Goal: Task Accomplishment & Management: Complete application form

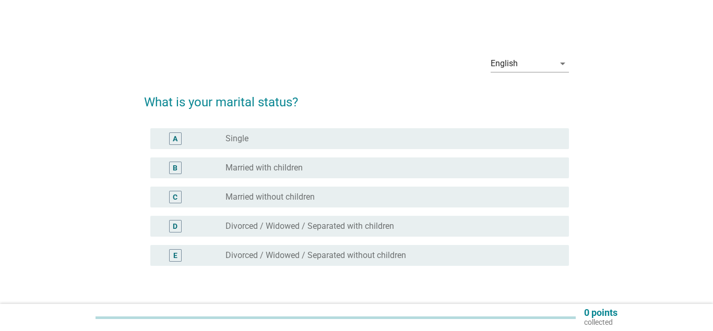
click at [288, 168] on label "Married with children" at bounding box center [263, 168] width 77 height 10
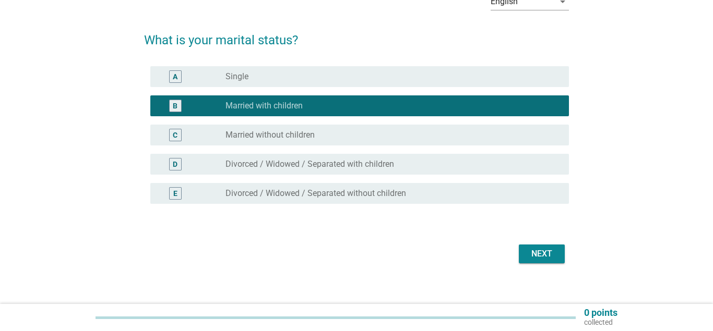
scroll to position [71, 0]
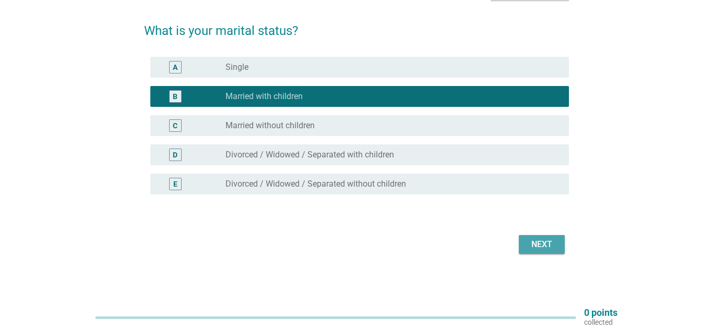
click at [545, 248] on div "Next" at bounding box center [541, 244] width 29 height 13
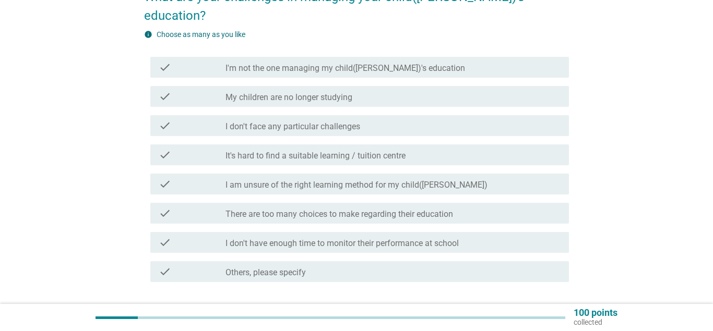
scroll to position [106, 0]
click at [391, 208] on label "There are too many choices to make regarding their education" at bounding box center [338, 213] width 227 height 10
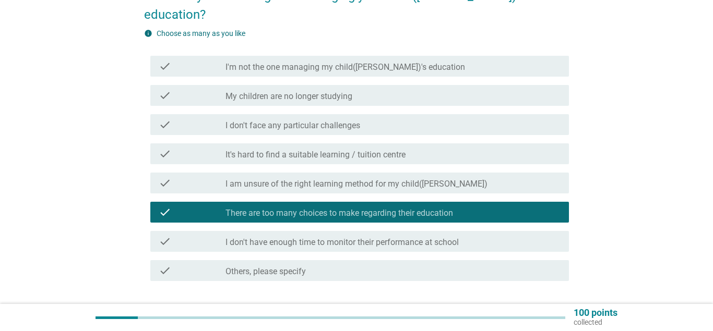
click at [539, 312] on div "Next" at bounding box center [541, 318] width 29 height 13
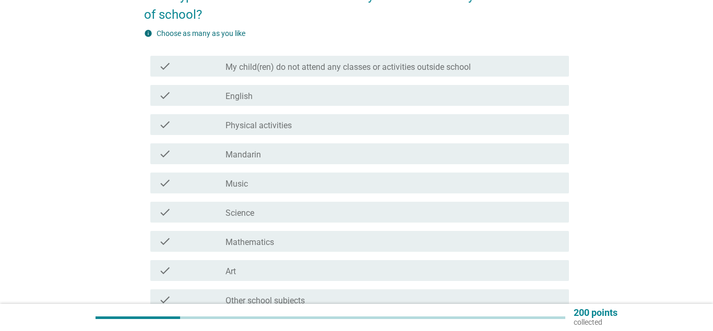
click at [451, 69] on label "My child(ren) do not attend any classes or activities outside school" at bounding box center [347, 67] width 245 height 10
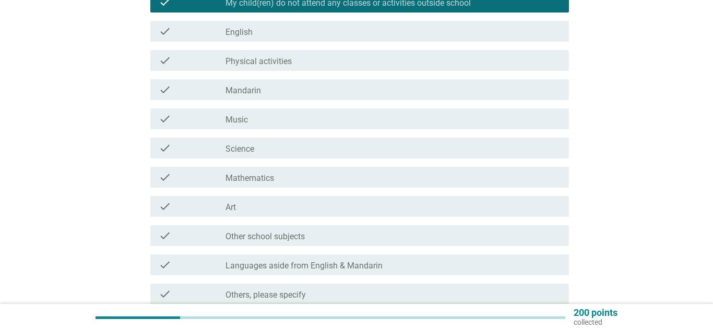
scroll to position [266, 0]
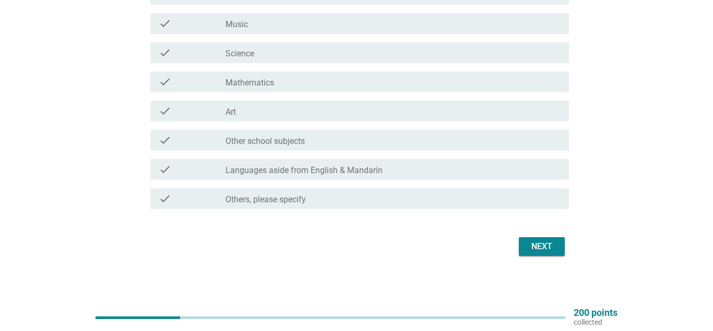
click at [547, 244] on div "Next" at bounding box center [541, 246] width 29 height 13
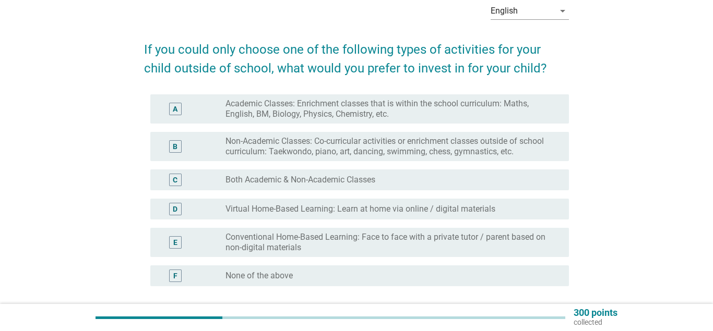
scroll to position [53, 0]
click at [465, 146] on label "Non-Academic Classes: Co-curricular activities or enrichment classes outside of…" at bounding box center [388, 146] width 327 height 21
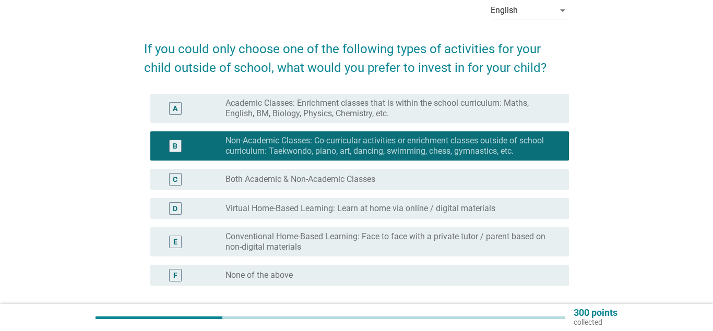
scroll to position [106, 0]
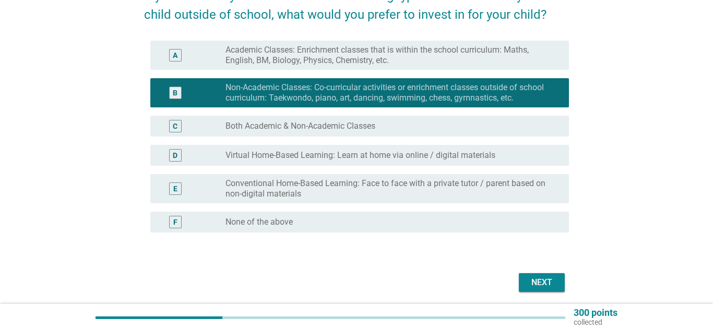
click at [636, 225] on div "English arrow_drop_down If you could only choose one of the following types of …" at bounding box center [356, 117] width 663 height 371
click at [547, 285] on div "Next" at bounding box center [541, 282] width 29 height 13
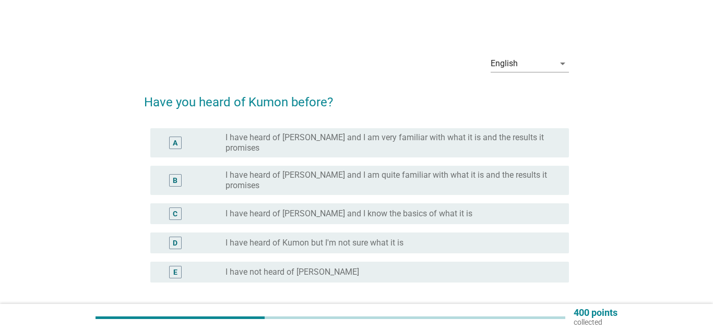
click at [667, 247] on div "English arrow_drop_down Have you heard of Kumon before? A radio_button_unchecke…" at bounding box center [356, 196] width 663 height 315
click at [411, 209] on label "I have heard of [PERSON_NAME] and I know the basics of what it is" at bounding box center [348, 214] width 247 height 10
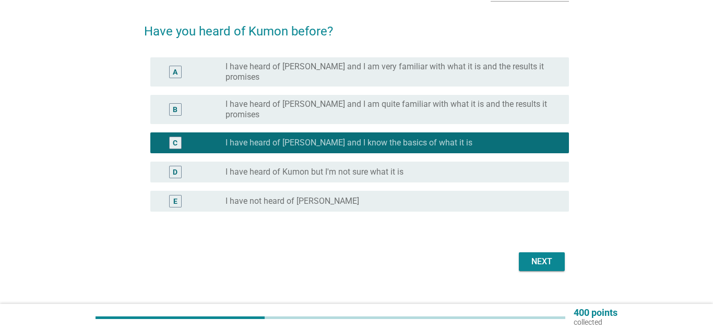
scroll to position [71, 0]
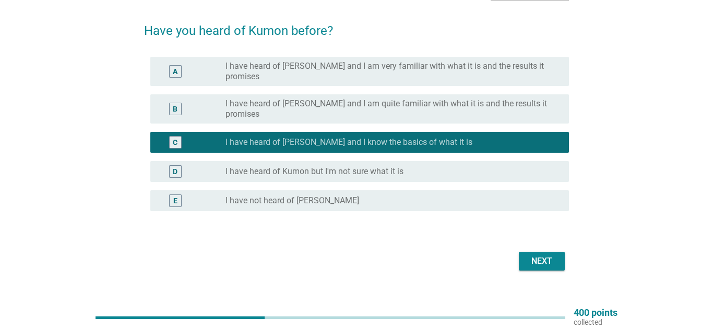
click at [635, 179] on div "English arrow_drop_down Have you heard of Kumon before? A radio_button_unchecke…" at bounding box center [356, 124] width 663 height 315
click at [545, 255] on div "Next" at bounding box center [541, 261] width 29 height 13
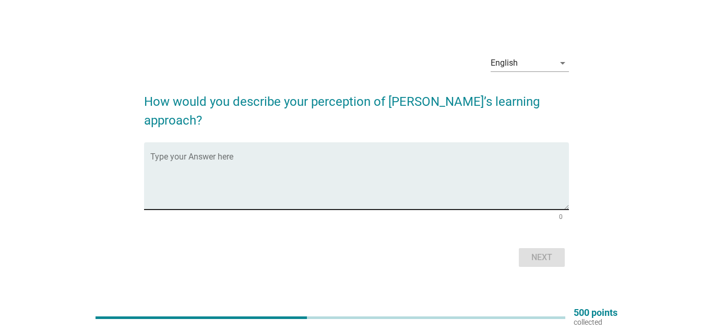
scroll to position [0, 0]
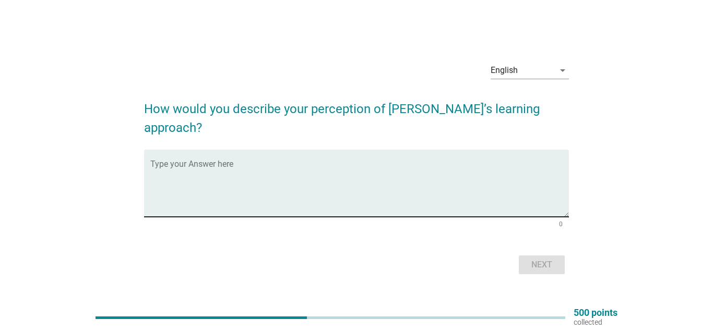
click at [432, 174] on textarea "Type your Answer here" at bounding box center [359, 189] width 419 height 55
click at [648, 198] on div "English arrow_drop_down How would you describe your perception of [PERSON_NAME]…" at bounding box center [356, 165] width 663 height 240
click at [0, 157] on div "English arrow_drop_down How would you describe your perception of [PERSON_NAME]…" at bounding box center [356, 165] width 713 height 331
click at [334, 174] on textarea "Type your Answer here" at bounding box center [359, 189] width 419 height 55
drag, startPoint x: 0, startPoint y: 144, endPoint x: 1, endPoint y: 126, distance: 17.8
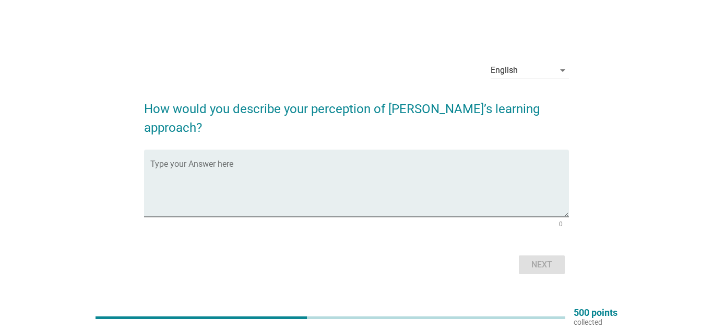
click at [0, 143] on div "English arrow_drop_down How would you describe your perception of [PERSON_NAME]…" at bounding box center [356, 165] width 713 height 331
click at [226, 162] on textarea "Type your Answer here" at bounding box center [359, 189] width 419 height 55
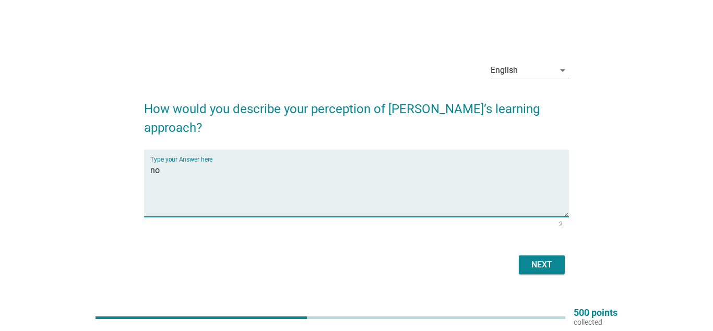
type textarea "n"
type textarea "from activity book"
click at [552, 261] on div "Next" at bounding box center [541, 265] width 29 height 13
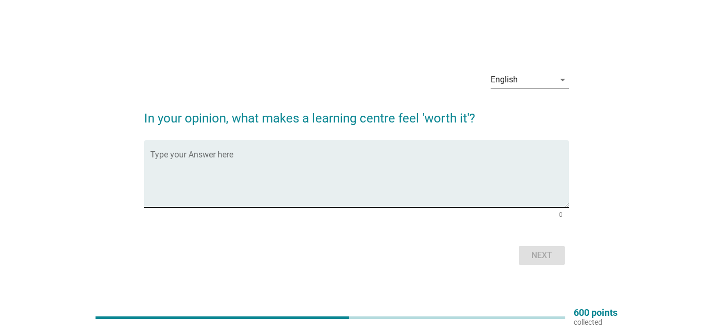
click at [373, 172] on textarea "Type your Answer here" at bounding box center [359, 180] width 419 height 55
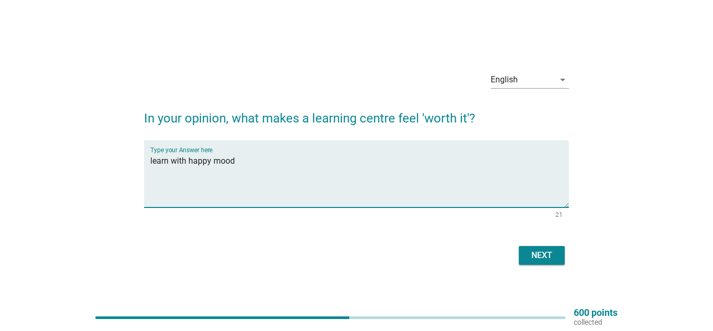
type textarea "learn with happy mood"
click at [555, 264] on button "Next" at bounding box center [542, 255] width 46 height 19
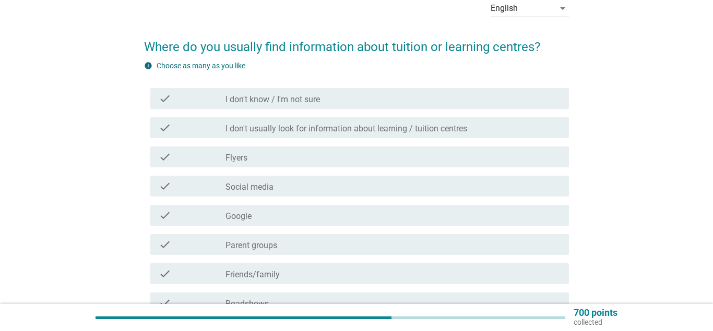
scroll to position [106, 0]
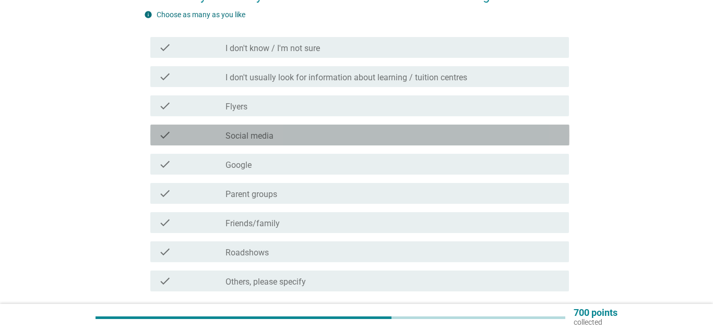
click at [288, 139] on div "check_box_outline_blank Social media" at bounding box center [392, 135] width 335 height 13
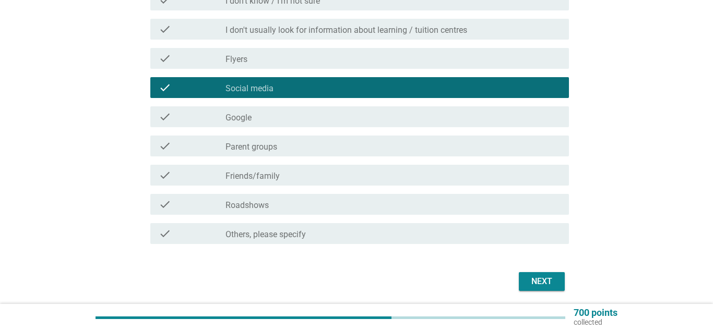
scroll to position [160, 0]
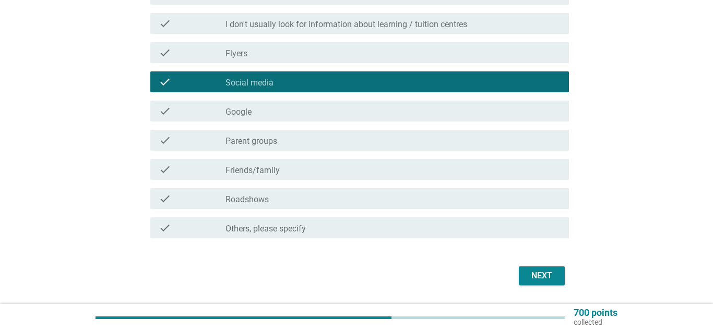
click at [301, 170] on div "check_box_outline_blank Friends/family" at bounding box center [392, 169] width 335 height 13
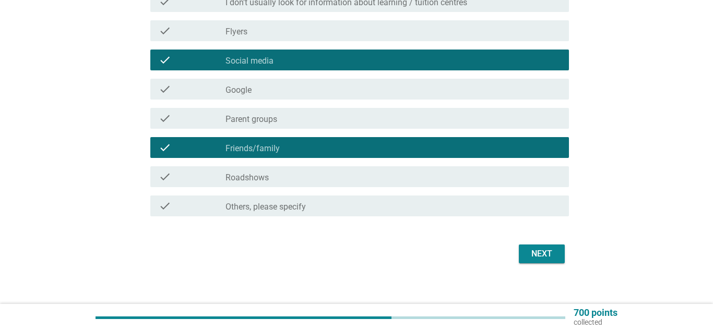
scroll to position [191, 0]
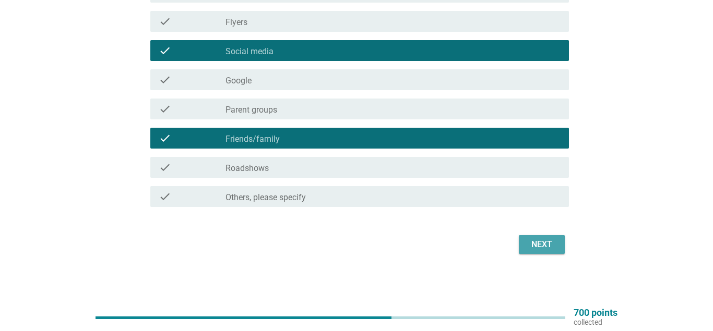
click at [536, 244] on div "Next" at bounding box center [541, 244] width 29 height 13
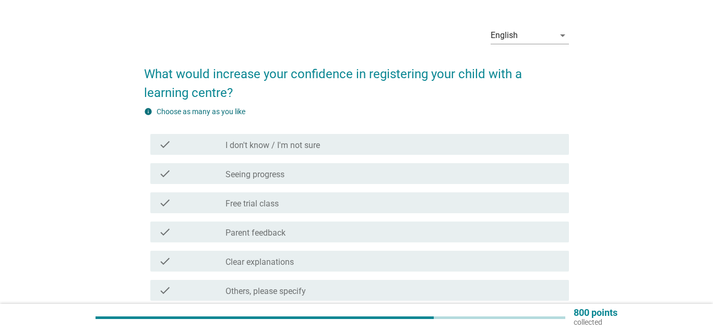
scroll to position [53, 0]
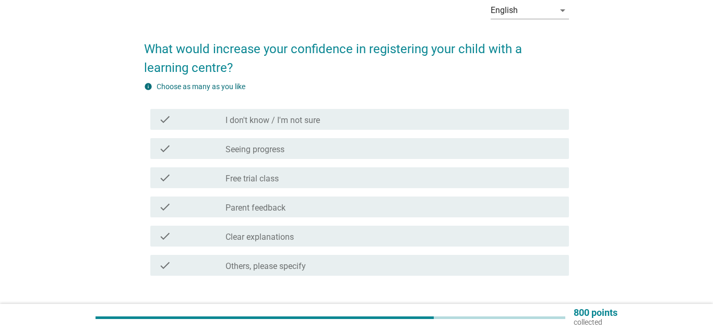
click at [366, 178] on div "check_box_outline_blank Free trial class" at bounding box center [392, 178] width 335 height 13
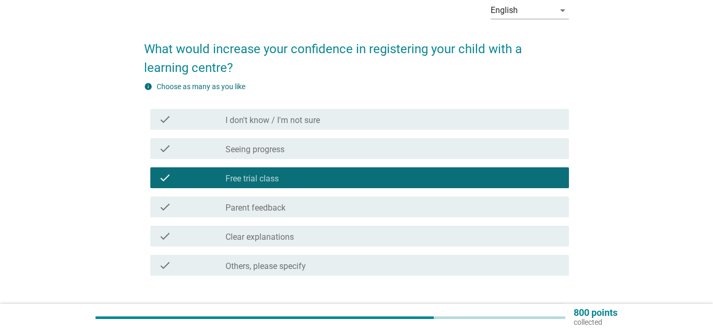
click at [357, 213] on div "check_box_outline_blank Parent feedback" at bounding box center [392, 207] width 335 height 13
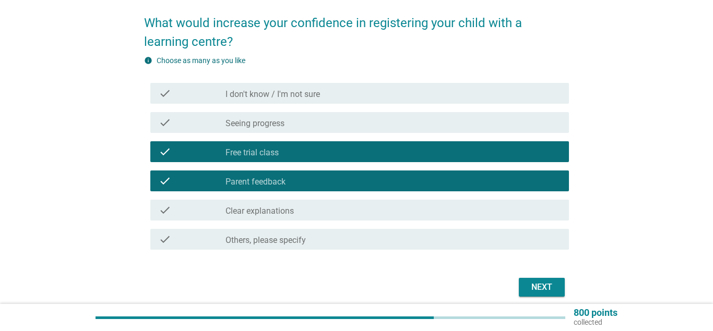
scroll to position [106, 0]
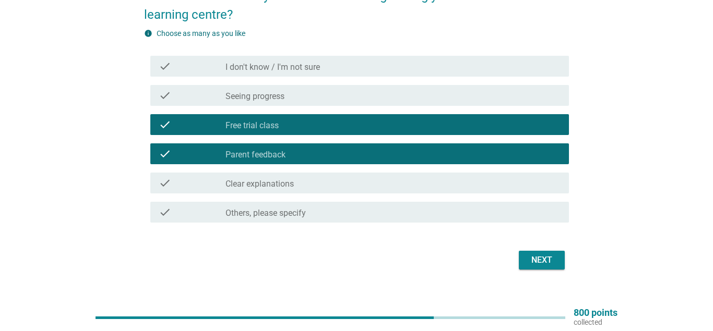
click at [371, 181] on div "check_box_outline_blank Clear explanations" at bounding box center [392, 183] width 335 height 13
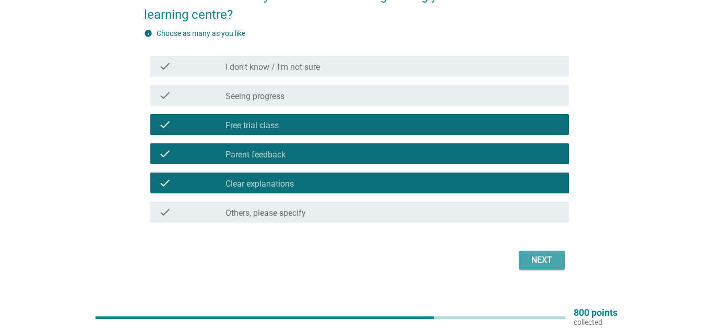
click at [546, 258] on div "Next" at bounding box center [541, 260] width 29 height 13
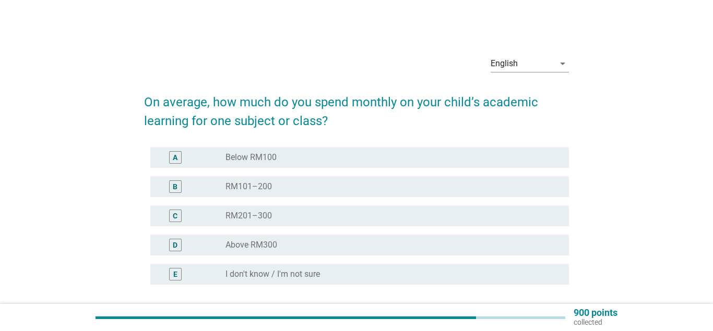
click at [398, 184] on div "radio_button_unchecked RM101–200" at bounding box center [388, 187] width 327 height 10
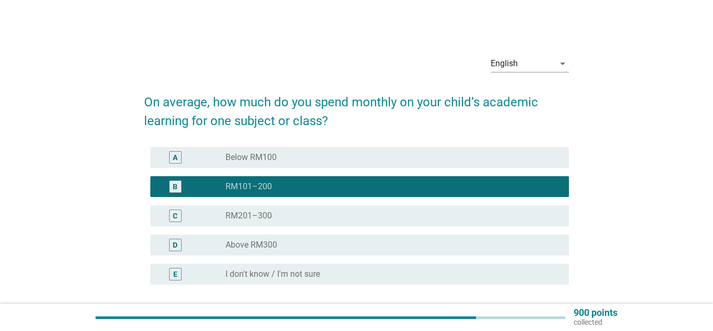
click at [412, 213] on div "radio_button_unchecked RM201–300" at bounding box center [388, 216] width 327 height 10
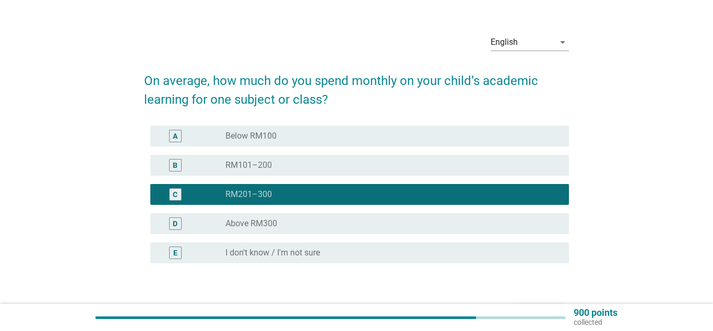
scroll to position [90, 0]
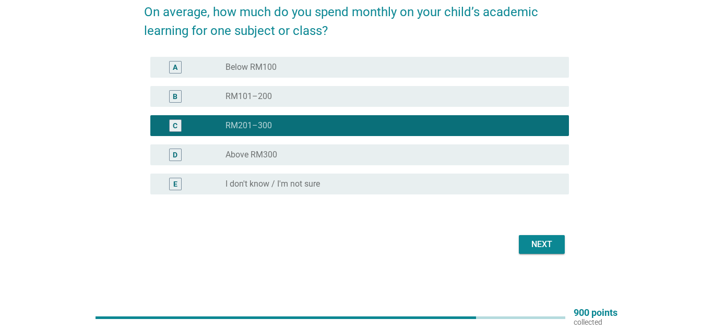
click at [526, 239] on button "Next" at bounding box center [542, 244] width 46 height 19
